Goal: Information Seeking & Learning: Learn about a topic

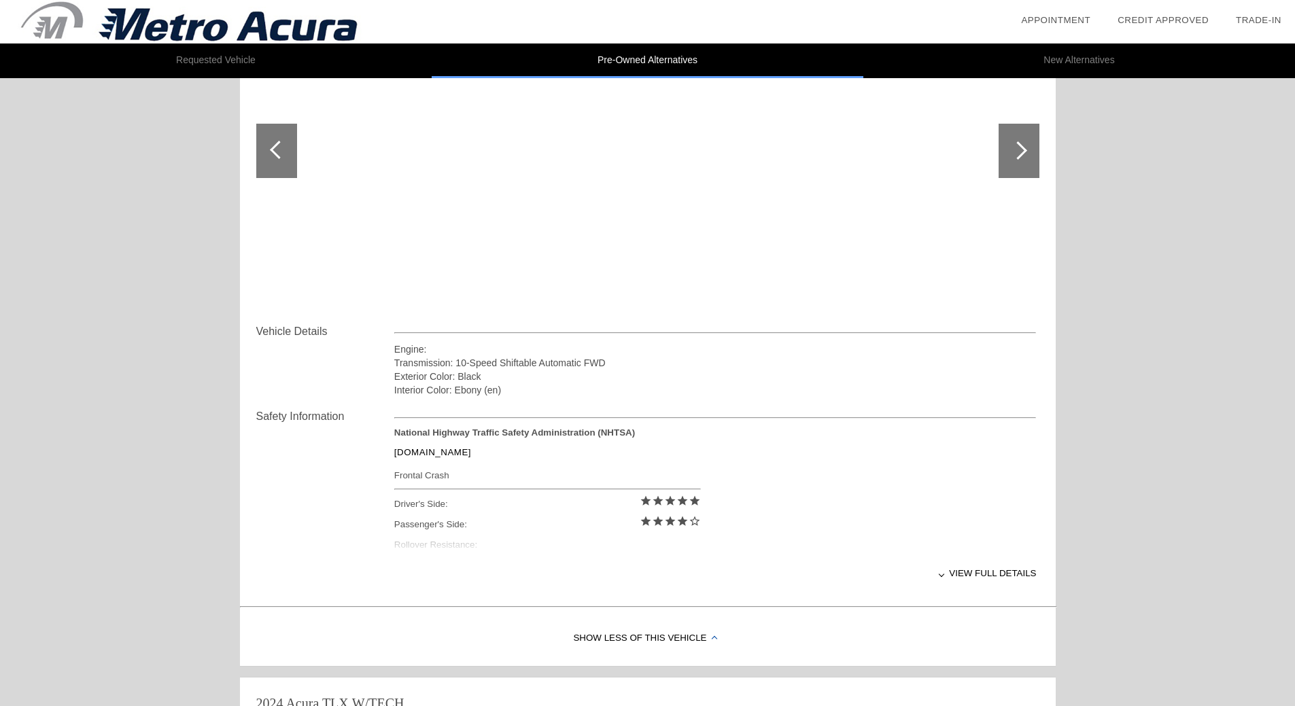
scroll to position [412, 0]
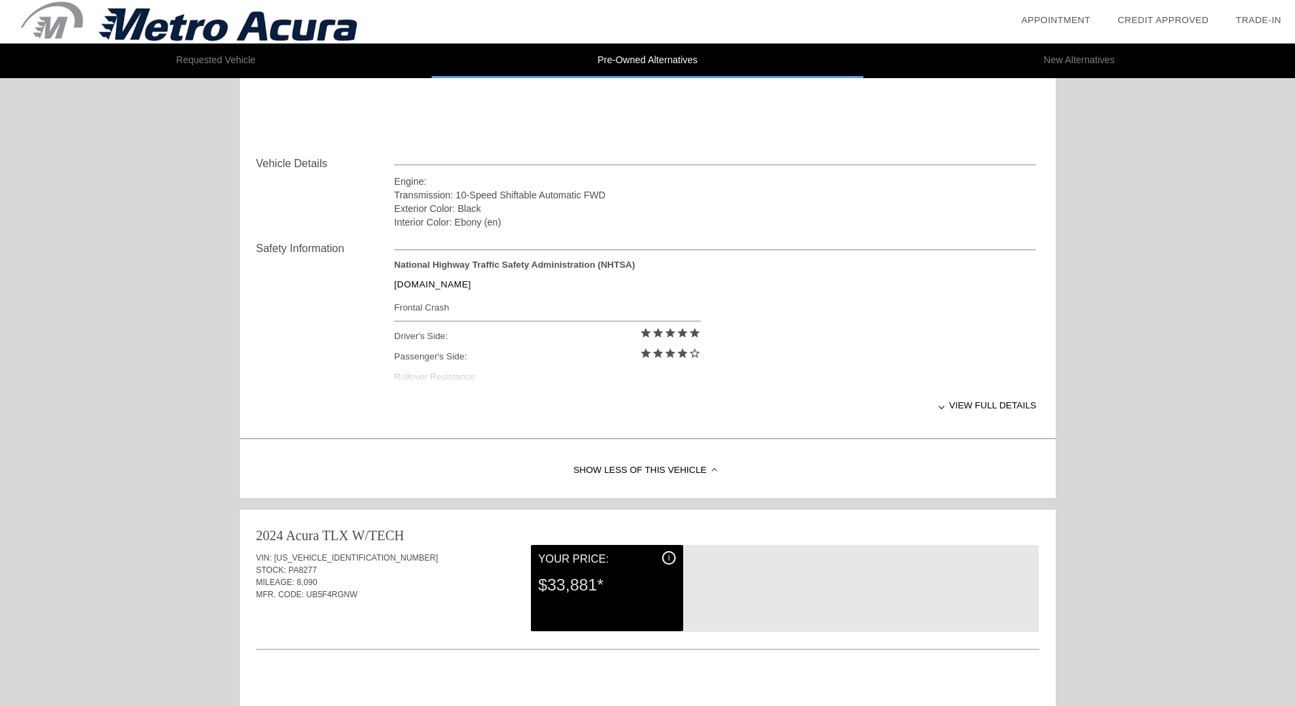
click at [968, 408] on div "View full details" at bounding box center [715, 405] width 642 height 33
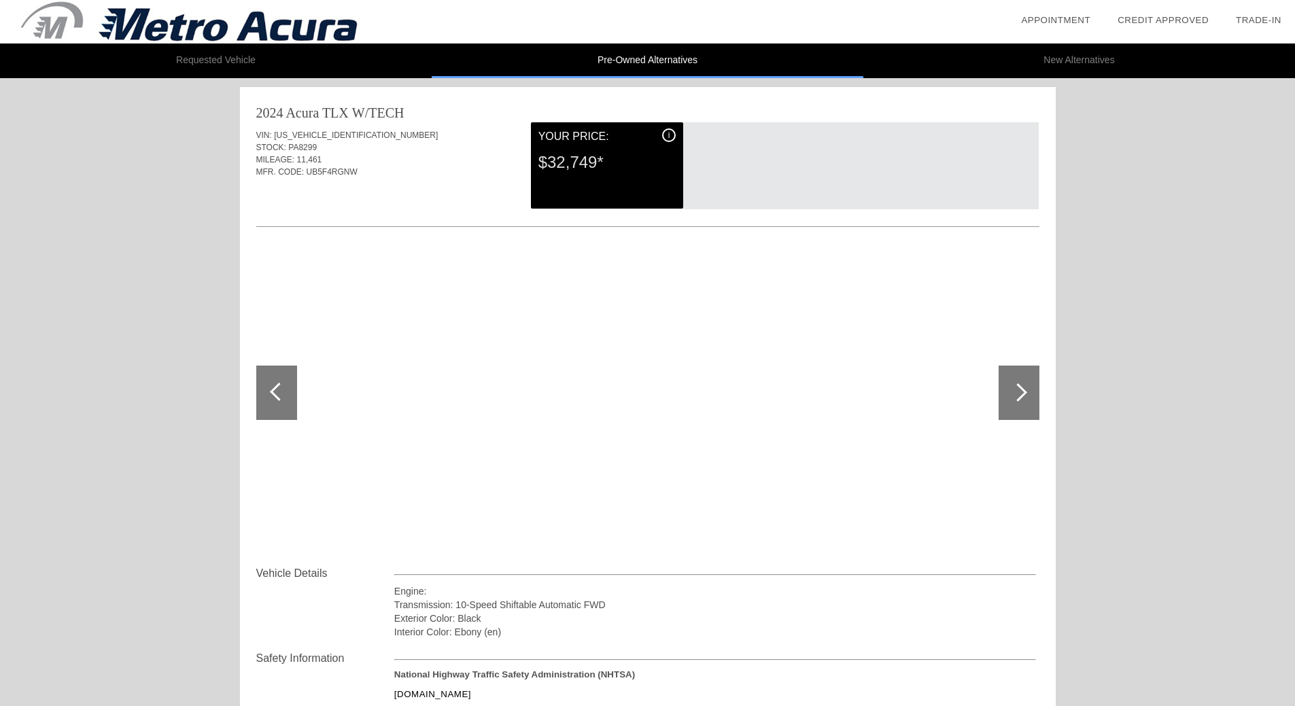
scroll to position [0, 0]
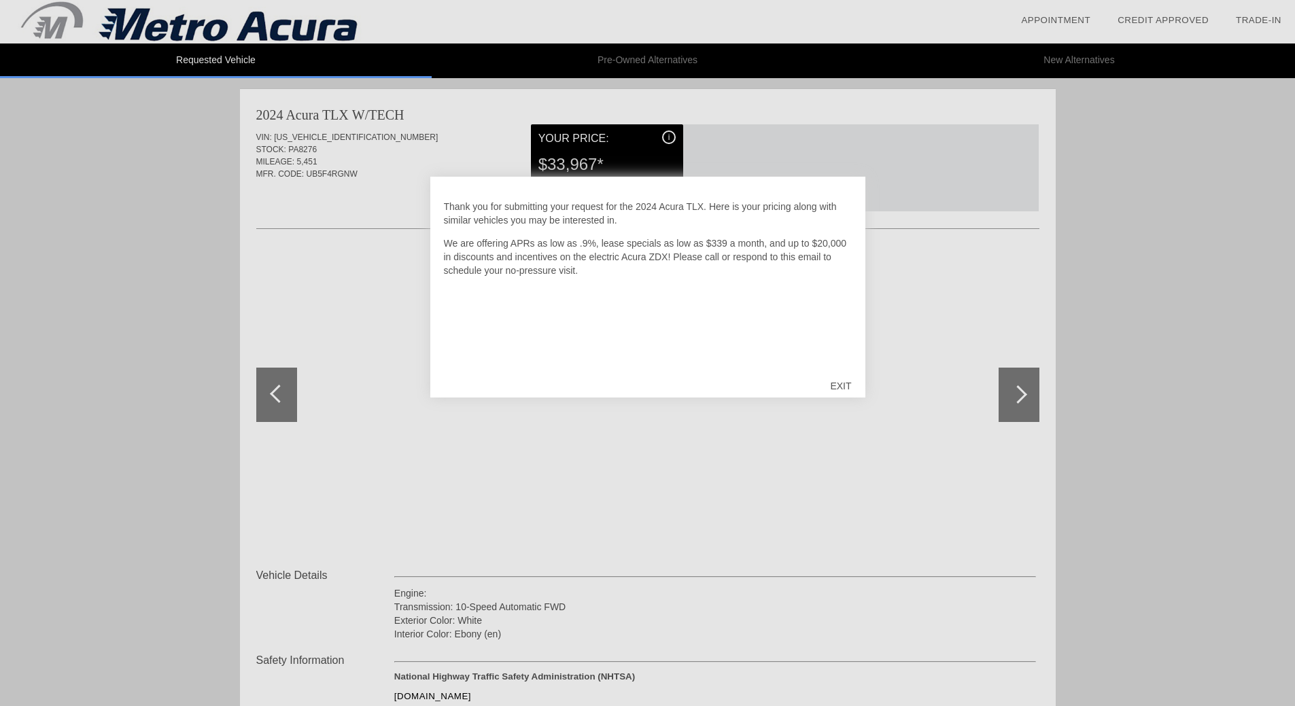
click at [841, 383] on div "EXIT" at bounding box center [840, 386] width 48 height 41
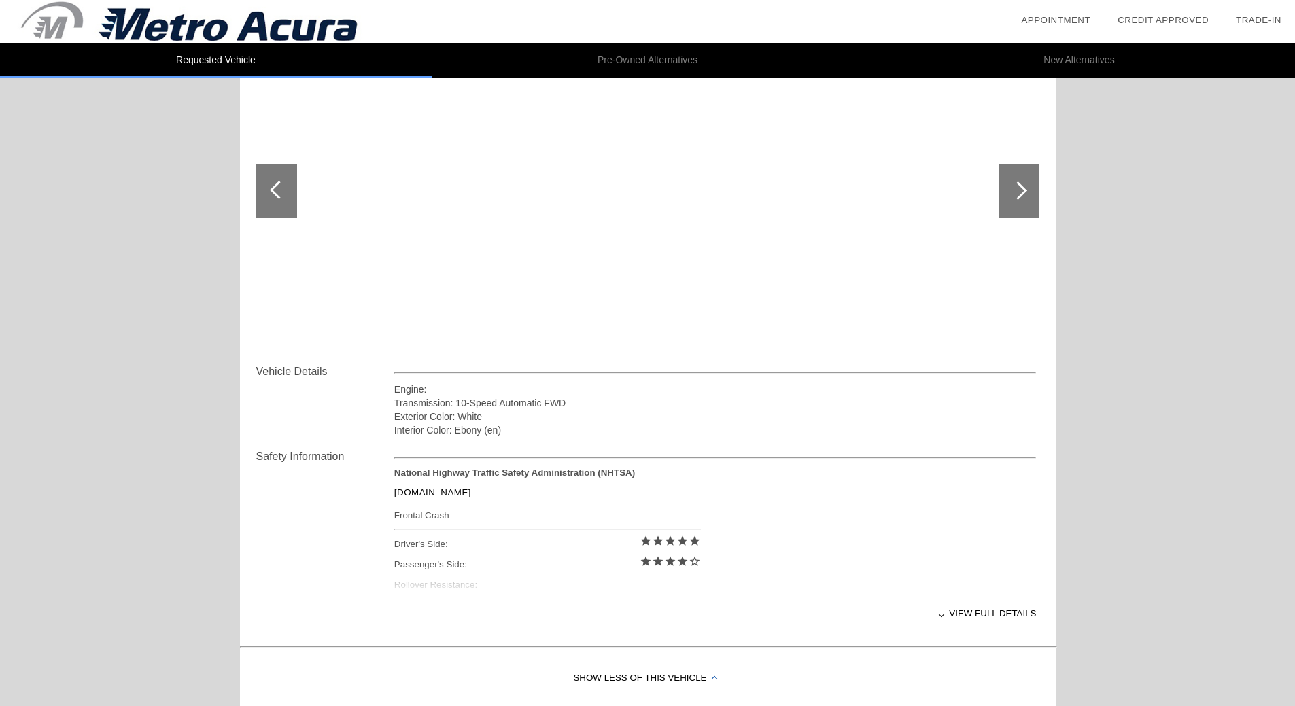
scroll to position [399, 0]
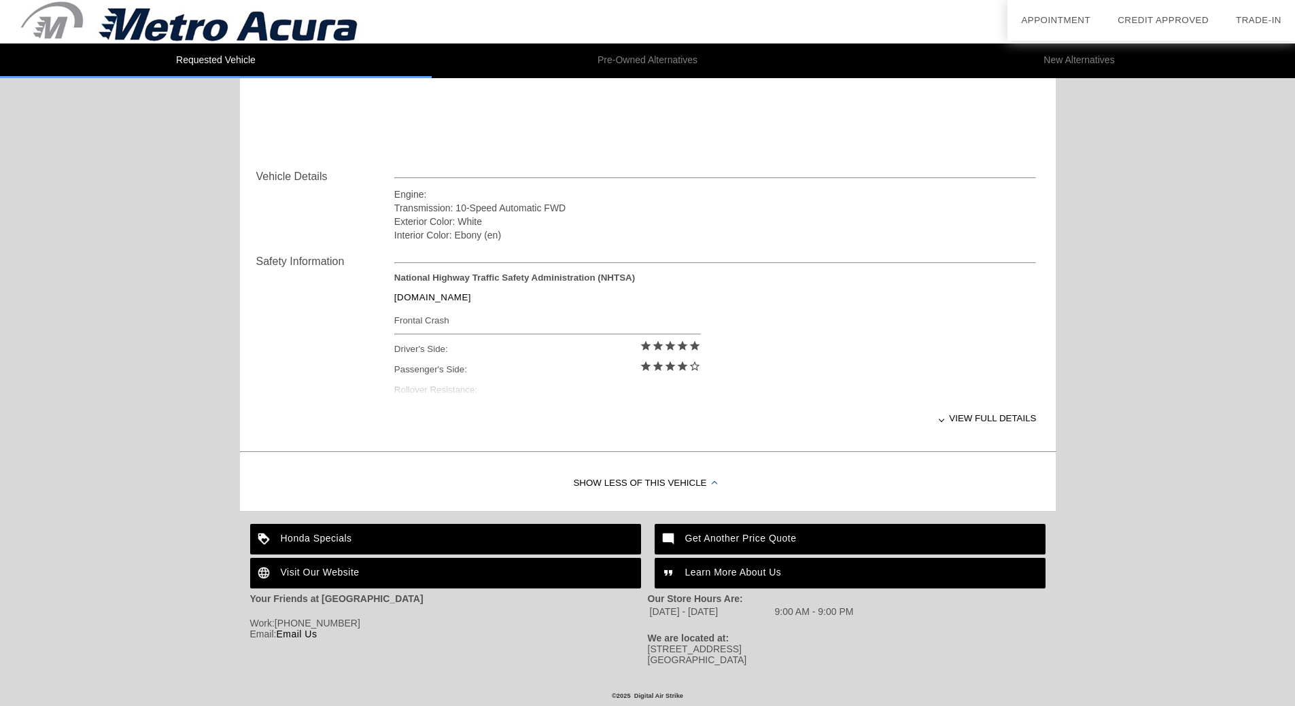
click at [977, 413] on div "View full details" at bounding box center [715, 418] width 642 height 33
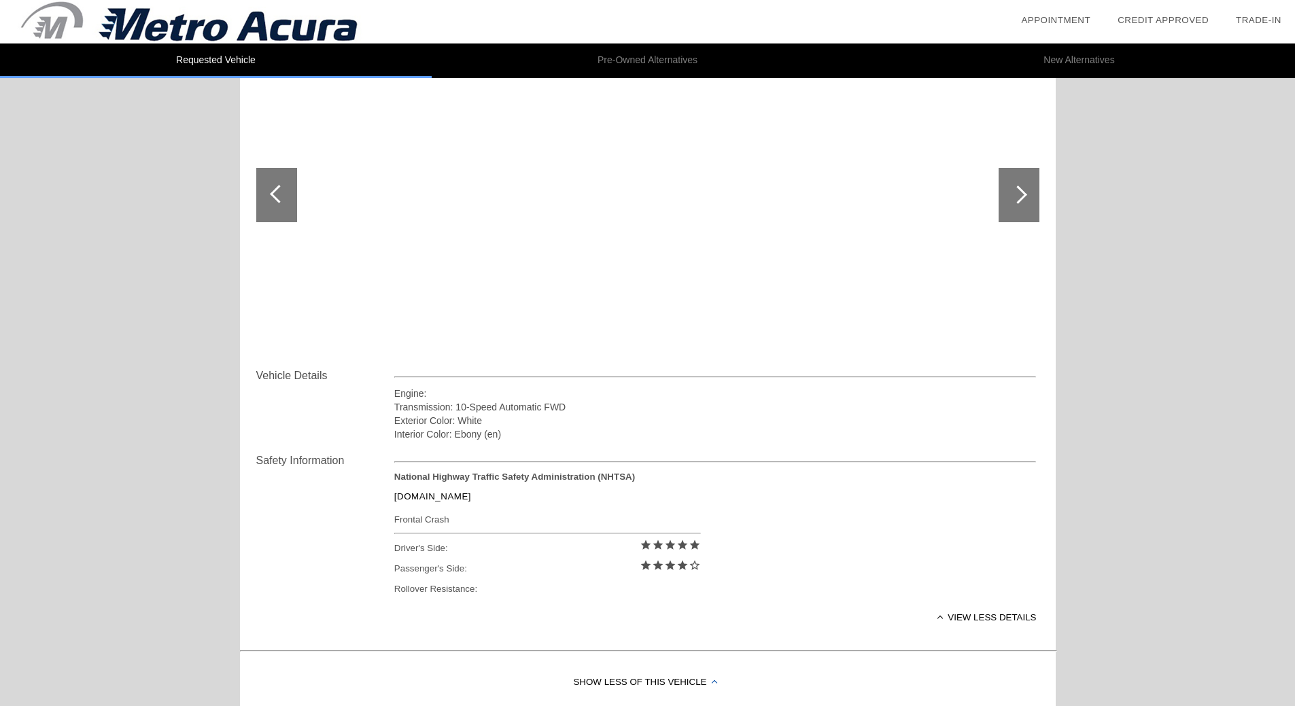
scroll to position [0, 0]
